Goal: Task Accomplishment & Management: Use online tool/utility

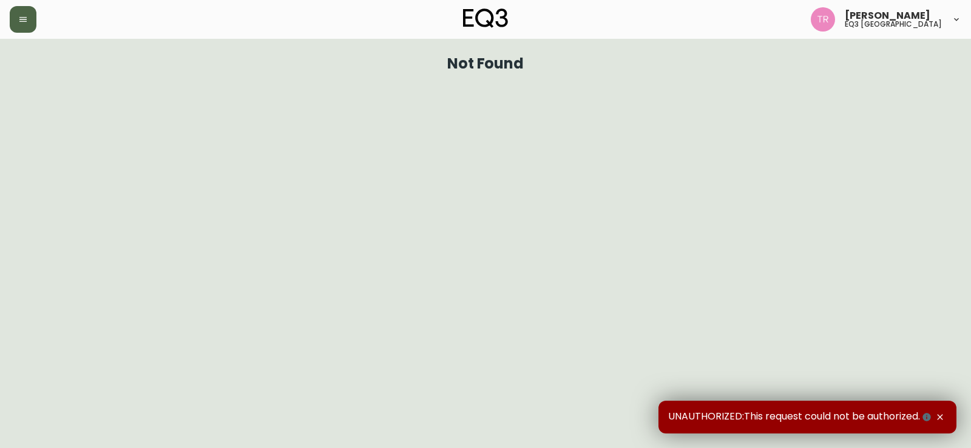
click at [24, 15] on icon "button" at bounding box center [23, 20] width 10 height 10
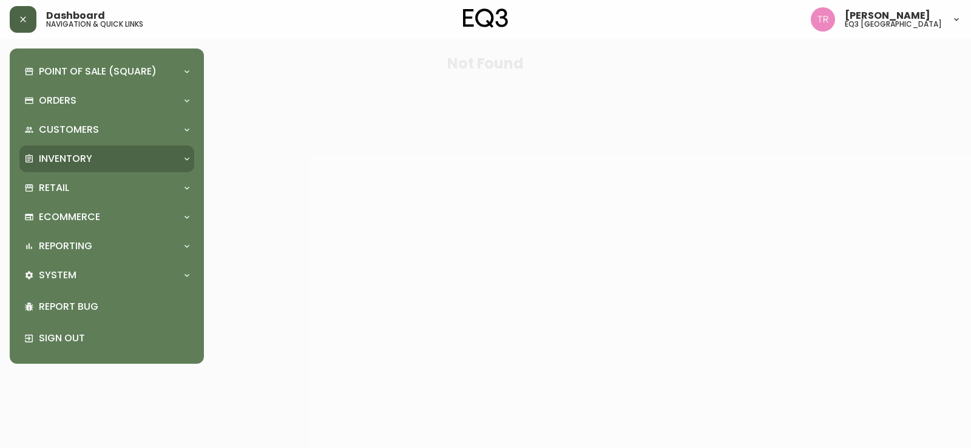
click at [146, 152] on div "Inventory" at bounding box center [100, 158] width 153 height 13
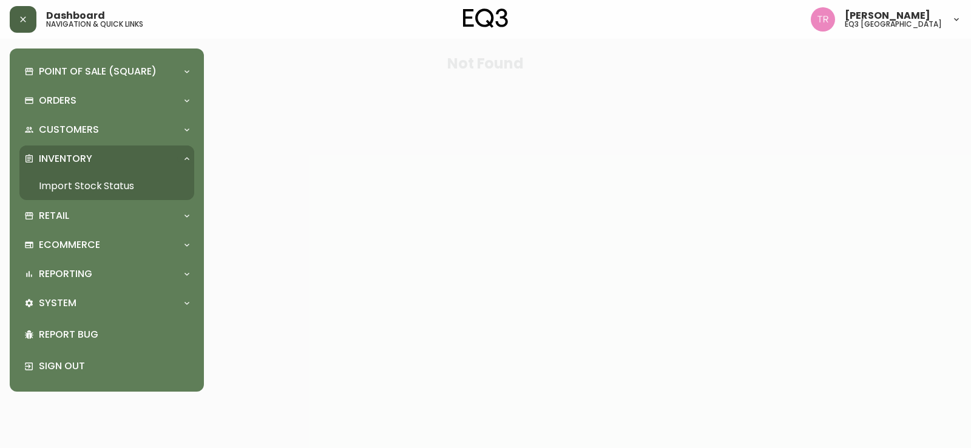
click at [126, 177] on link "Import Stock Status" at bounding box center [106, 186] width 175 height 28
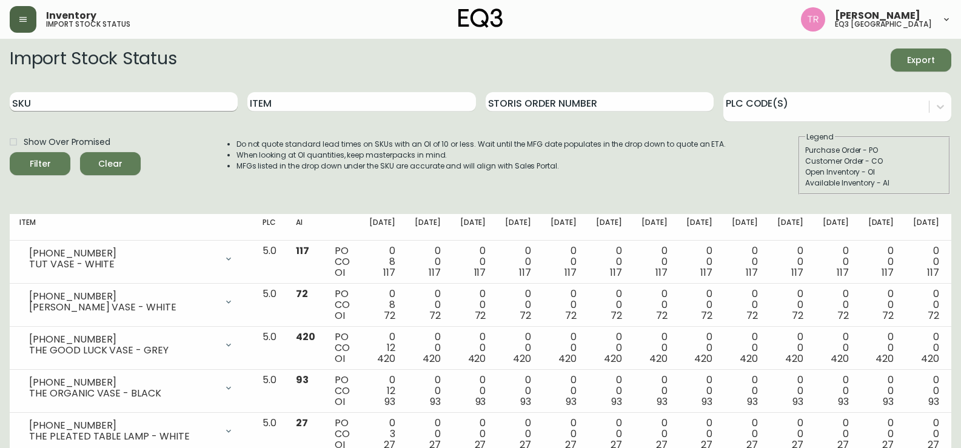
click at [126, 104] on input "SKU" at bounding box center [124, 101] width 228 height 19
type input "2030-506-5-A"
click at [10, 152] on button "Filter" at bounding box center [40, 163] width 61 height 23
